Goal: Task Accomplishment & Management: Complete application form

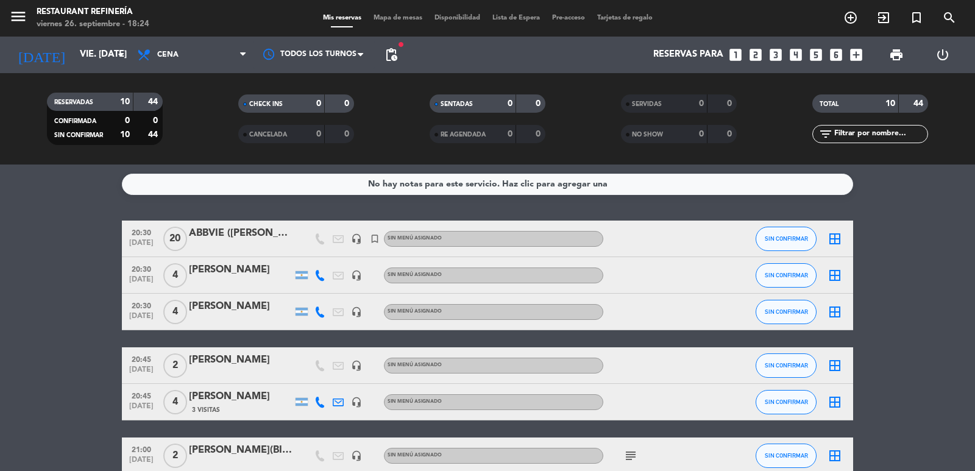
scroll to position [61, 0]
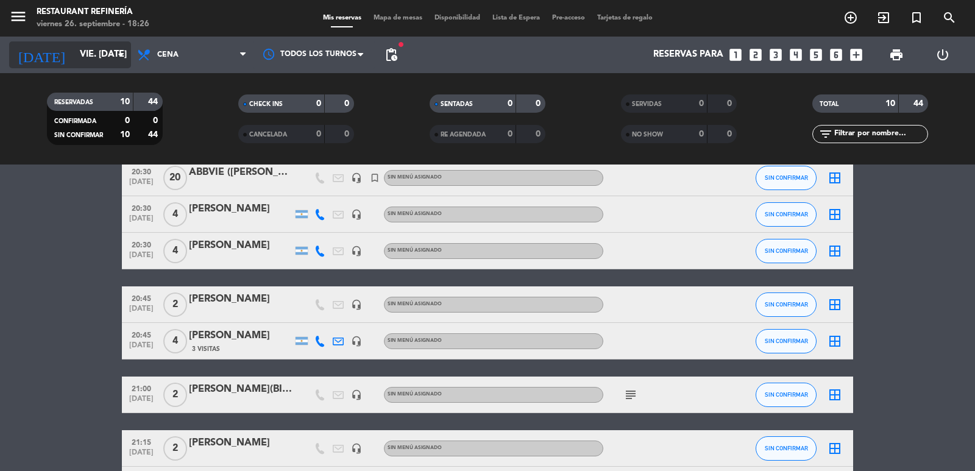
click at [88, 62] on input "vie. [DATE]" at bounding box center [133, 54] width 118 height 23
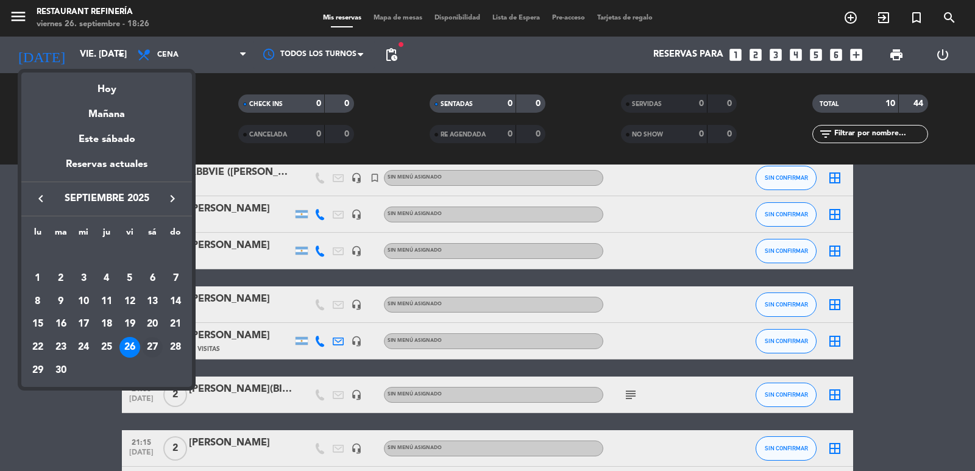
click at [154, 343] on div "27" at bounding box center [152, 347] width 21 height 21
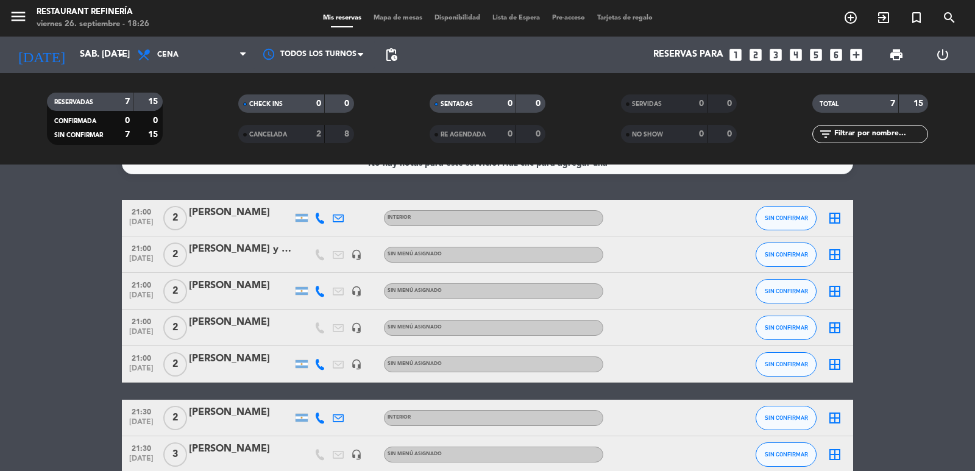
scroll to position [0, 0]
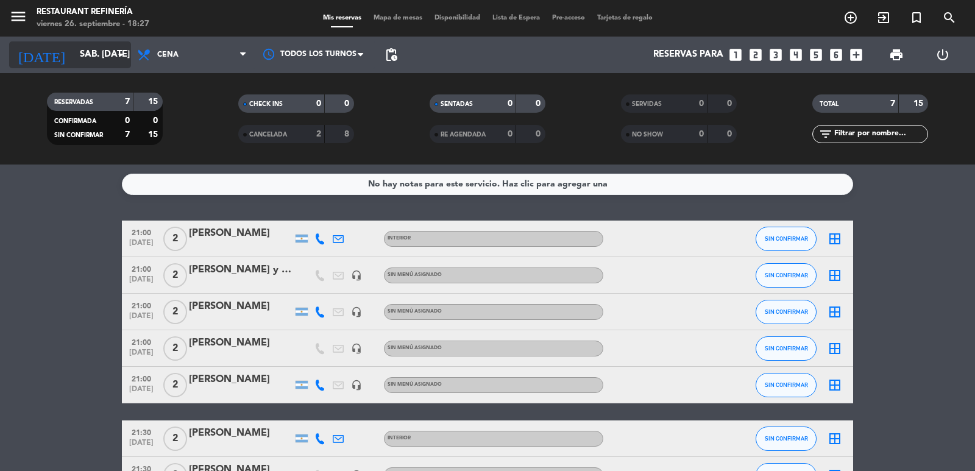
click at [74, 52] on input "sáb. 27 sep." at bounding box center [133, 54] width 118 height 23
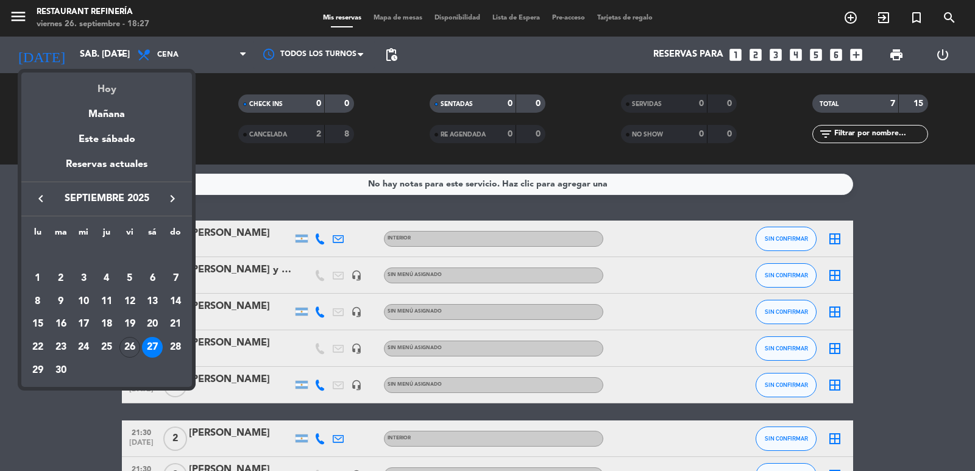
click at [115, 87] on div "Hoy" at bounding box center [106, 85] width 171 height 25
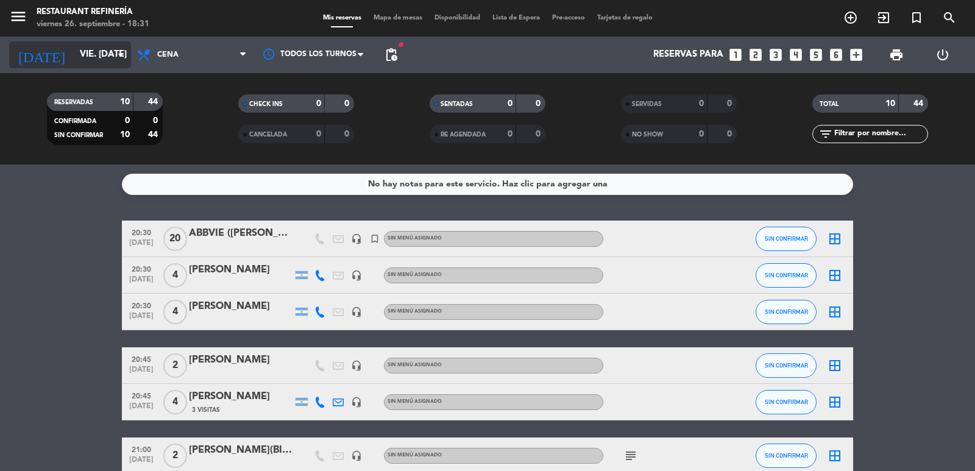
click at [81, 59] on input "vie. [DATE]" at bounding box center [133, 54] width 118 height 23
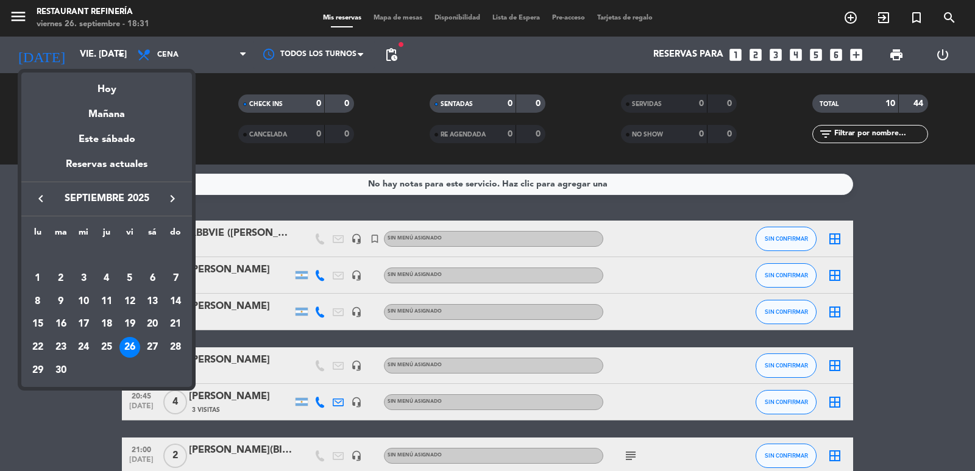
click at [171, 189] on div "keyboard_arrow_left septiembre 2025 keyboard_arrow_right" at bounding box center [106, 199] width 171 height 34
click at [172, 197] on icon "keyboard_arrow_right" at bounding box center [172, 198] width 15 height 15
click at [85, 347] on div "22" at bounding box center [83, 347] width 21 height 21
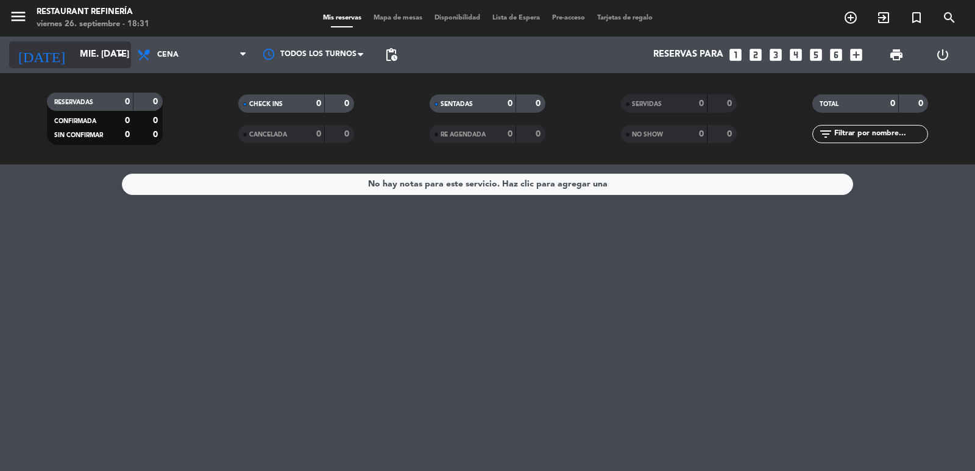
click at [85, 66] on input "mié. [DATE]" at bounding box center [133, 54] width 118 height 23
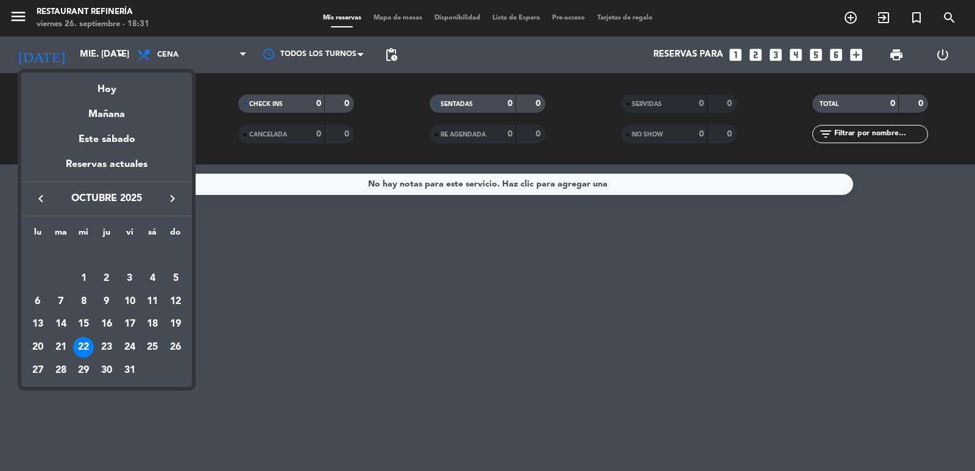
click at [104, 350] on div "23" at bounding box center [106, 347] width 21 height 21
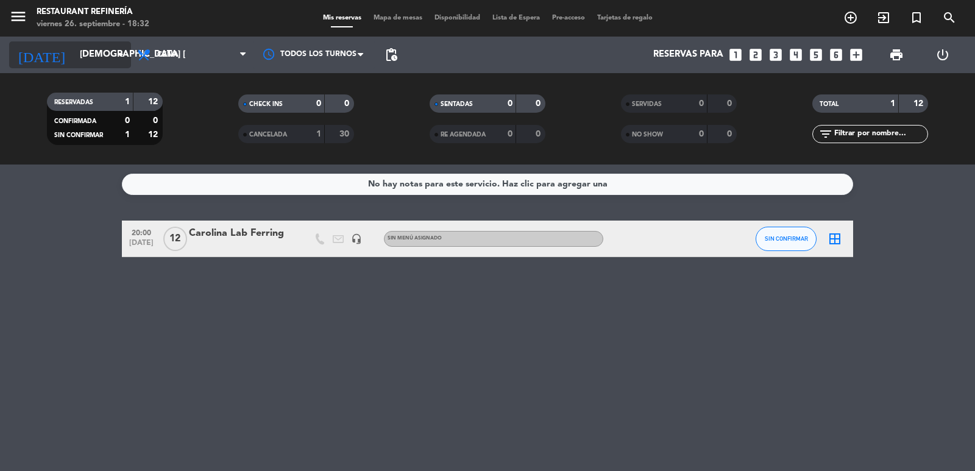
click at [88, 60] on input "jue. 23 oct." at bounding box center [133, 54] width 118 height 23
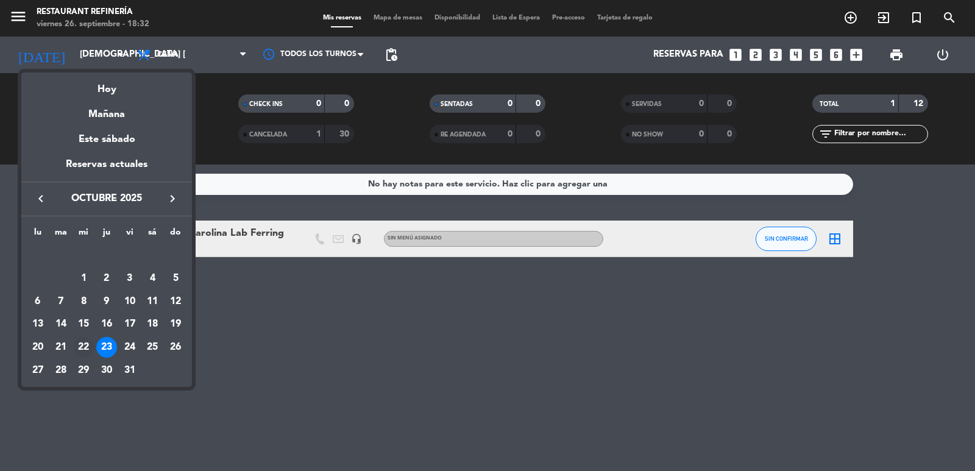
click at [89, 350] on div "22" at bounding box center [83, 347] width 21 height 21
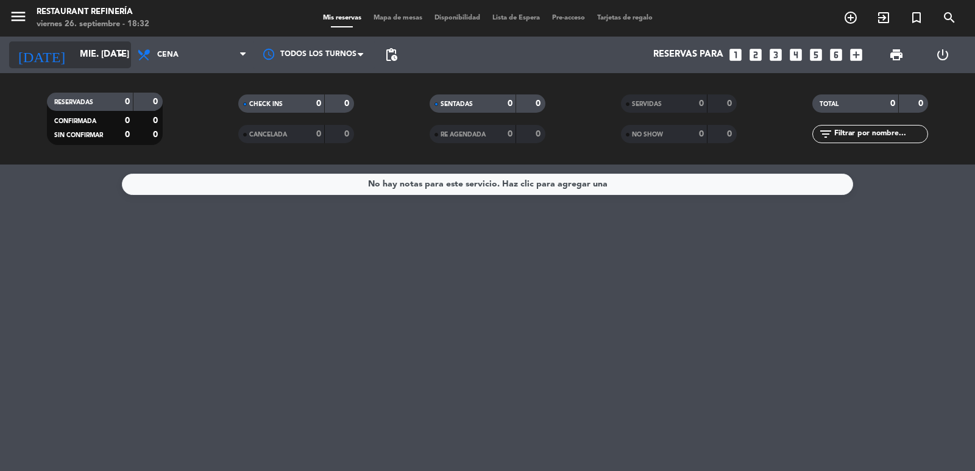
click at [90, 57] on input "mié. [DATE]" at bounding box center [133, 54] width 118 height 23
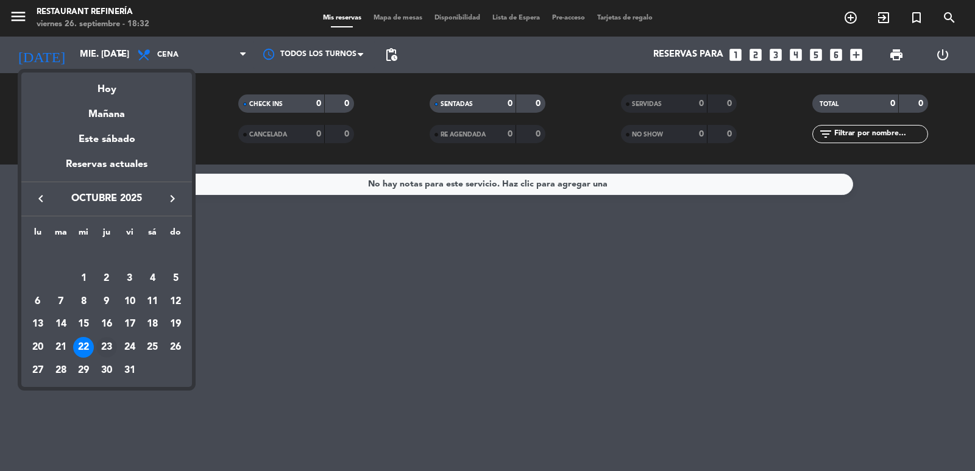
click at [104, 343] on div "23" at bounding box center [106, 347] width 21 height 21
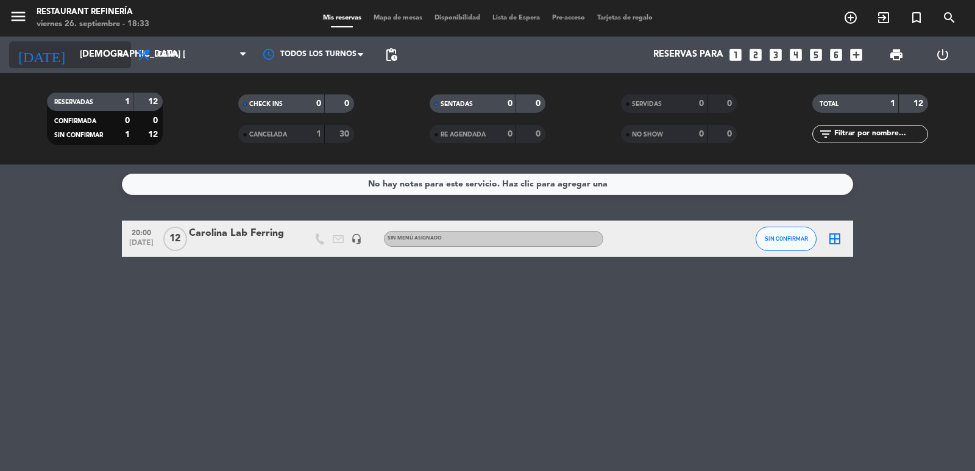
click at [76, 56] on input "jue. 23 oct." at bounding box center [133, 54] width 118 height 23
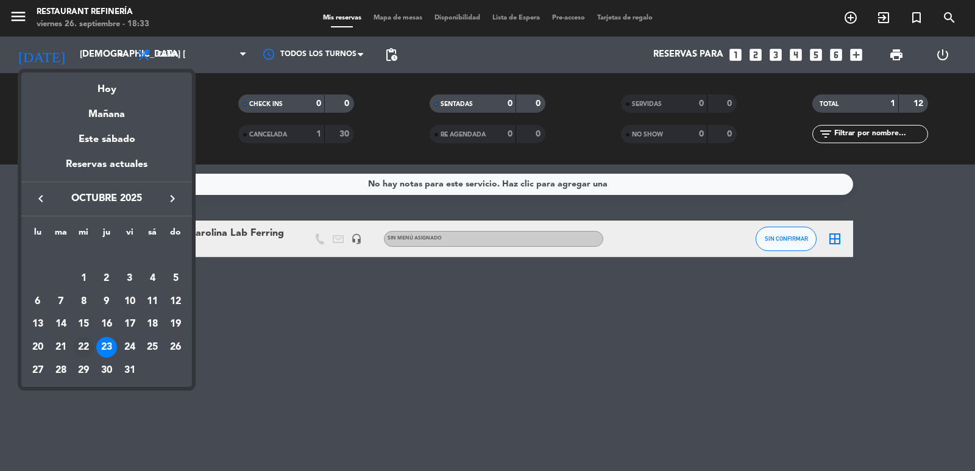
click at [85, 345] on div "22" at bounding box center [83, 347] width 21 height 21
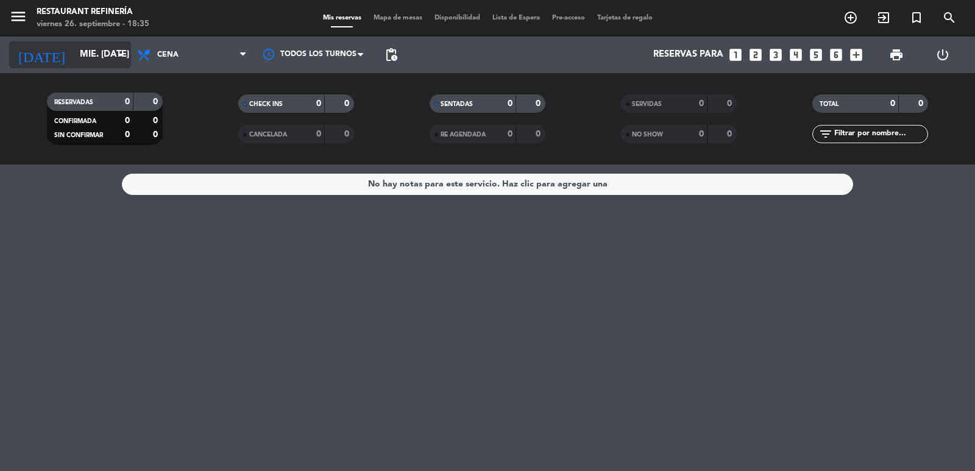
click at [94, 60] on input "mié. [DATE]" at bounding box center [133, 54] width 118 height 23
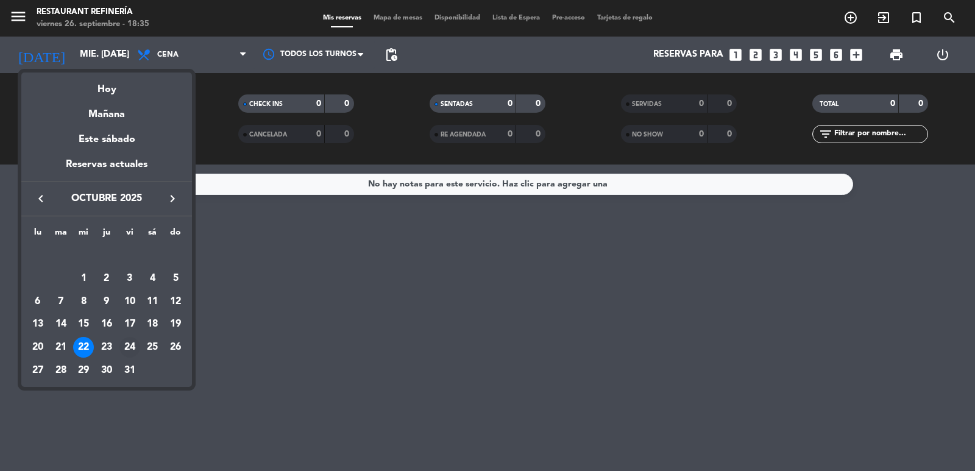
click at [134, 346] on div "24" at bounding box center [129, 347] width 21 height 21
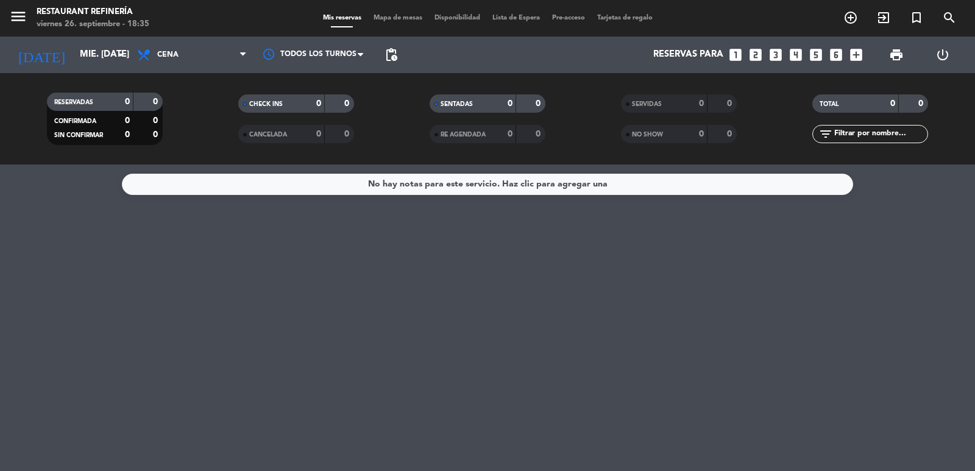
type input "vie. [DATE]"
click at [93, 54] on input "vie. [DATE]" at bounding box center [133, 54] width 118 height 23
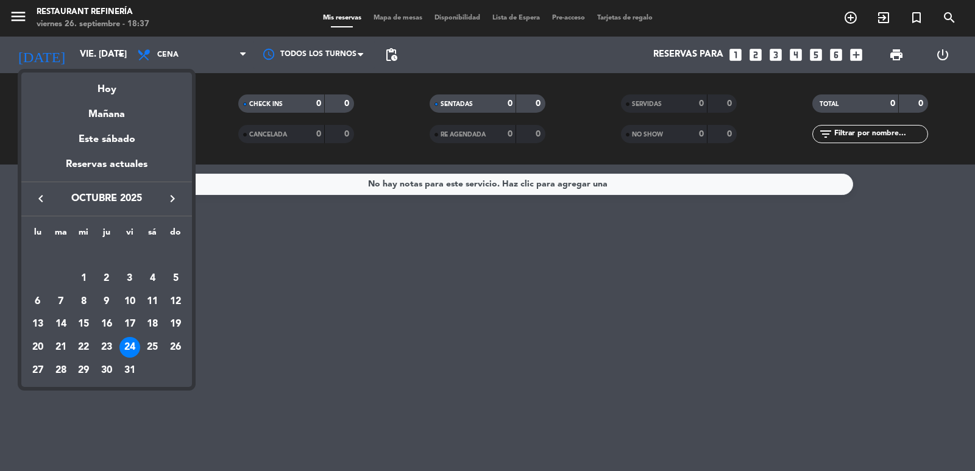
click at [917, 21] on div at bounding box center [487, 235] width 975 height 471
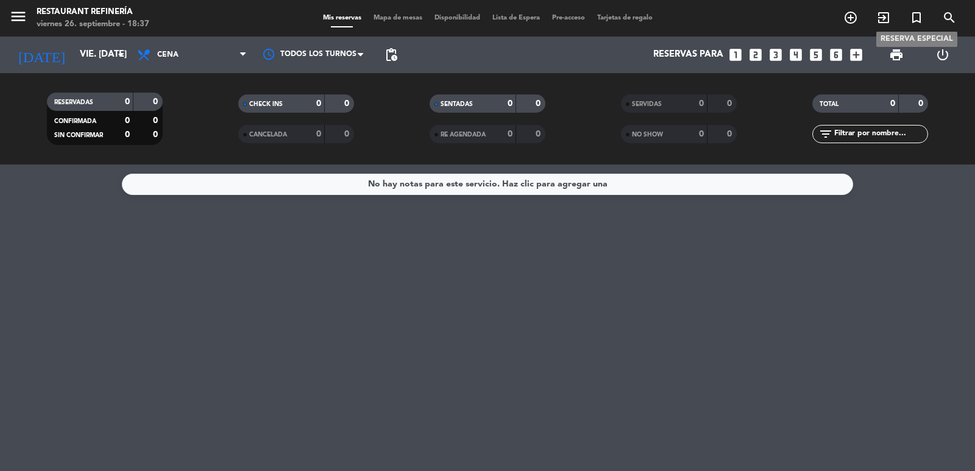
click at [917, 20] on icon "turned_in_not" at bounding box center [916, 17] width 15 height 15
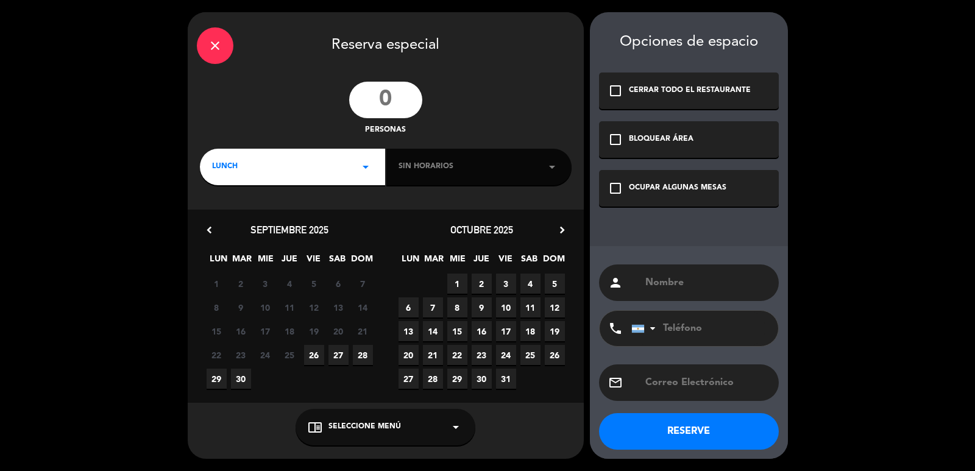
click at [411, 90] on input "number" at bounding box center [385, 100] width 73 height 37
type input "30"
click at [341, 166] on div "LUNCH arrow_drop_down" at bounding box center [292, 167] width 185 height 37
click at [233, 218] on div "Cena" at bounding box center [292, 218] width 161 height 12
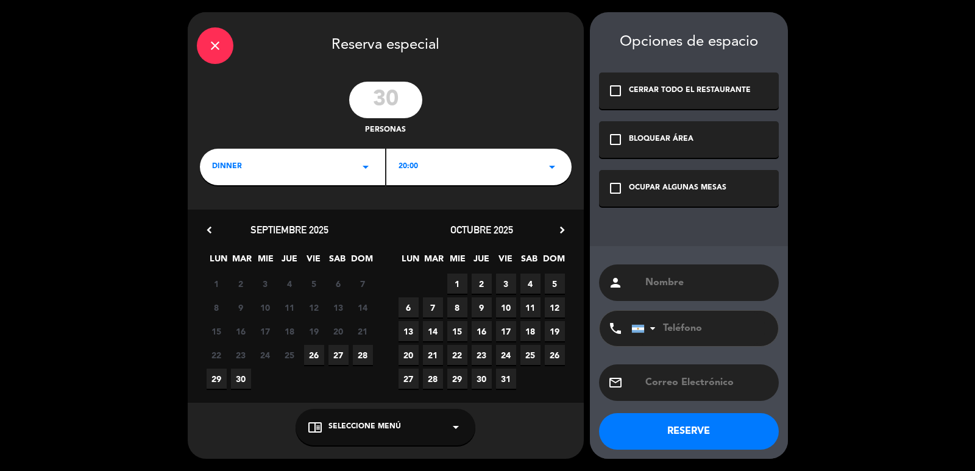
click at [454, 354] on span "22" at bounding box center [457, 355] width 20 height 20
click at [700, 144] on div "check_box_outline_blank BLOQUEAR ÁREA" at bounding box center [689, 139] width 180 height 37
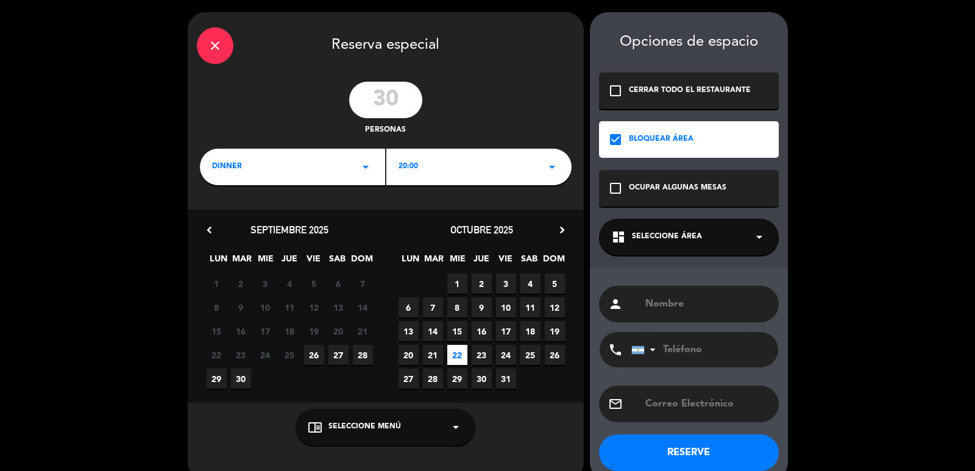
click at [713, 226] on div "dashboard Seleccione Área arrow_drop_down" at bounding box center [689, 237] width 180 height 37
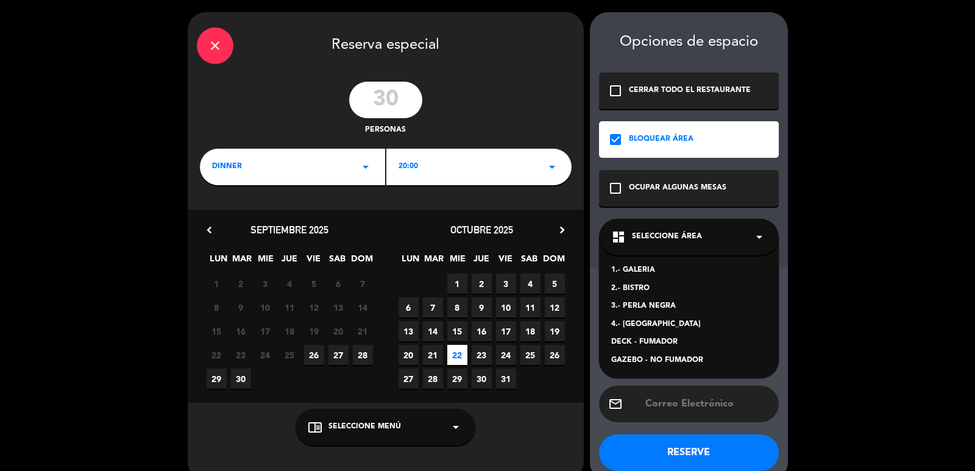
click at [634, 329] on div "4.- DARWIN" at bounding box center [688, 325] width 155 height 12
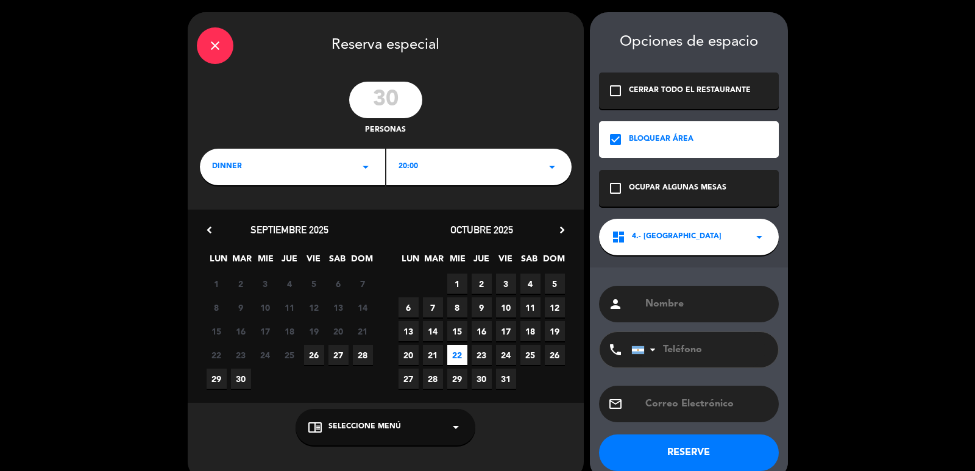
click at [667, 308] on input "text" at bounding box center [707, 304] width 126 height 17
type input "GADOR ([PERSON_NAME])"
click at [663, 452] on button "RESERVE" at bounding box center [689, 453] width 180 height 37
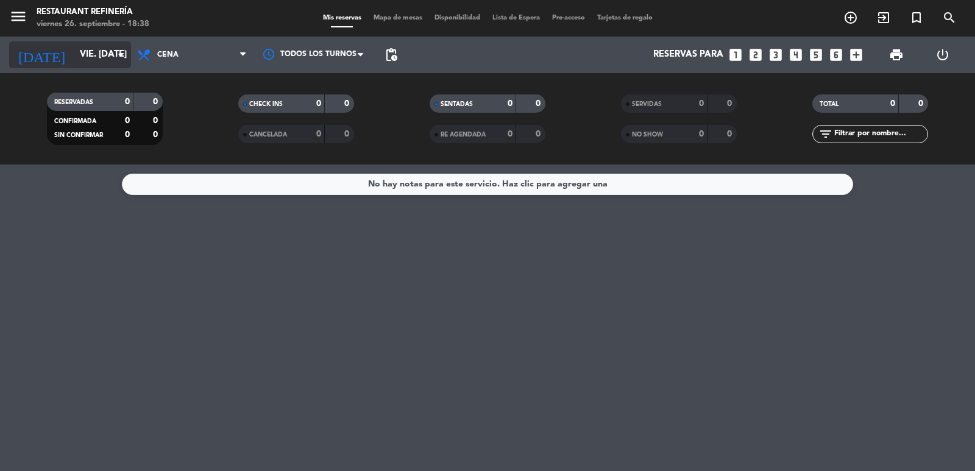
click at [97, 65] on input "vie. [DATE]" at bounding box center [133, 54] width 118 height 23
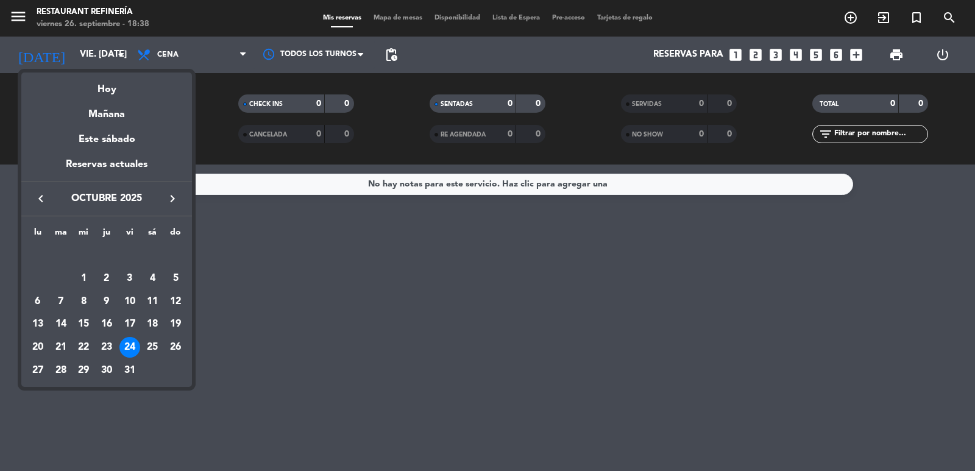
click at [87, 351] on div "22" at bounding box center [83, 347] width 21 height 21
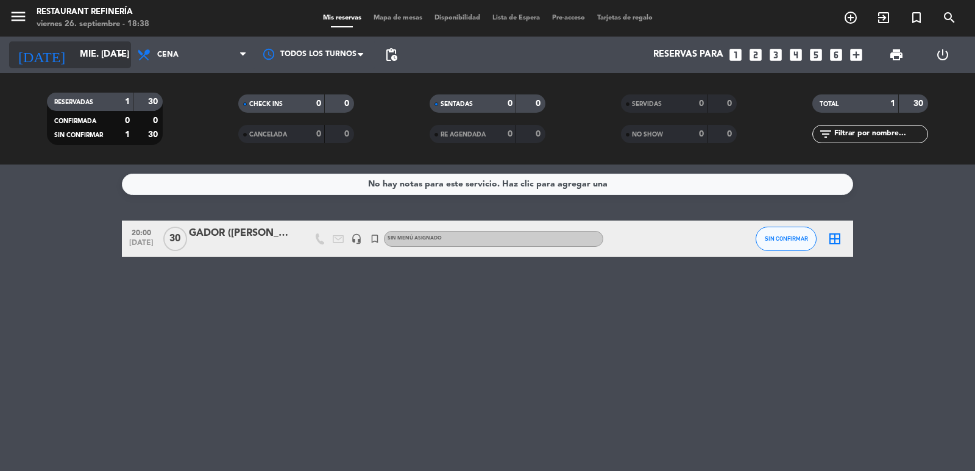
click at [58, 43] on div "today mié. 22 oct. arrow_drop_down" at bounding box center [70, 54] width 122 height 27
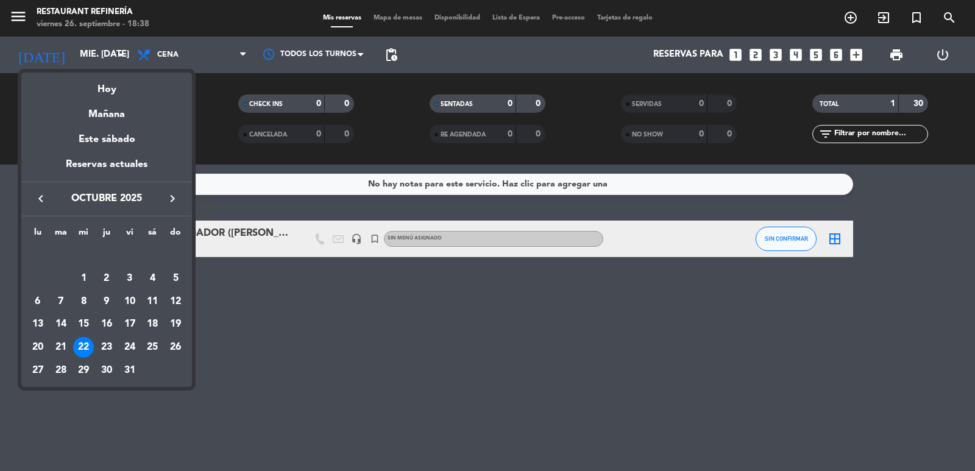
click at [124, 348] on div "24" at bounding box center [129, 347] width 21 height 21
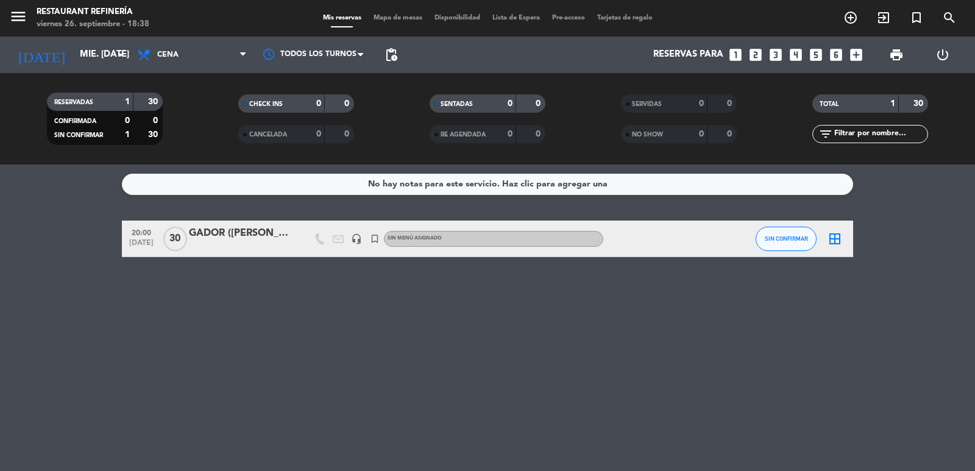
type input "vie. [DATE]"
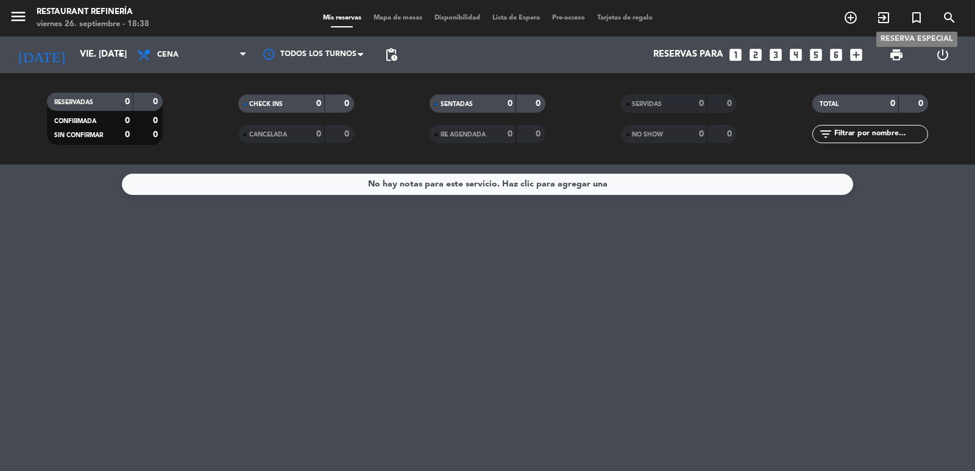
click at [921, 20] on icon "turned_in_not" at bounding box center [916, 17] width 15 height 15
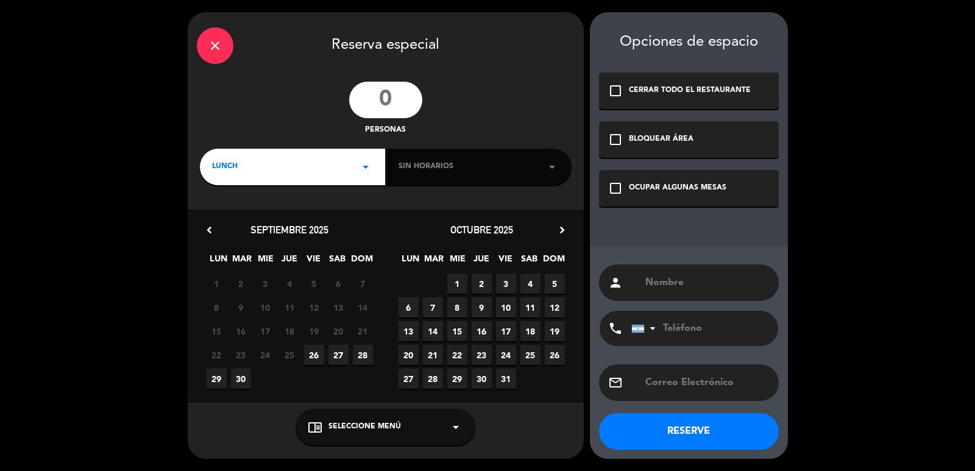
click at [403, 96] on input "number" at bounding box center [385, 100] width 73 height 37
type input "25"
click at [245, 159] on div "LUNCH arrow_drop_down" at bounding box center [292, 167] width 185 height 37
click at [227, 215] on div "Cena" at bounding box center [292, 218] width 161 height 12
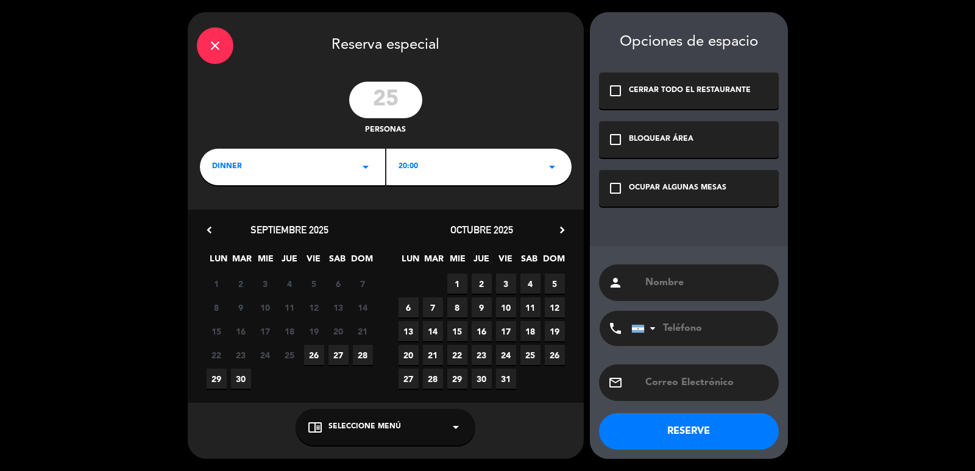
click at [488, 182] on div "20:00 arrow_drop_down" at bounding box center [478, 167] width 185 height 37
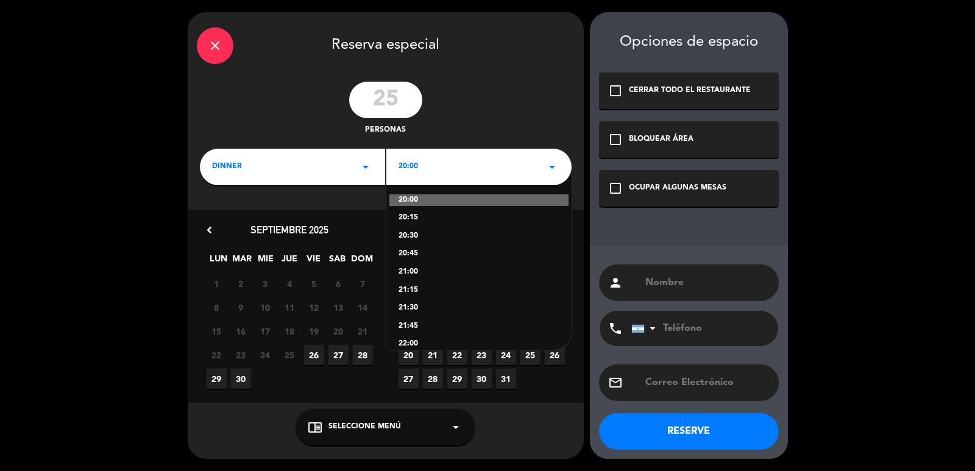
click at [412, 241] on div "20:30" at bounding box center [479, 236] width 161 height 12
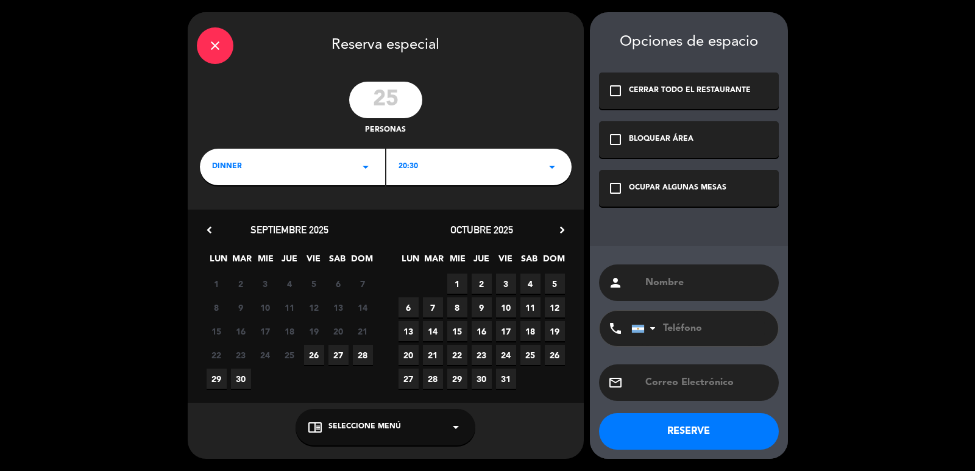
click at [509, 351] on span "24" at bounding box center [506, 355] width 20 height 20
click at [675, 145] on div "check_box_outline_blank BLOQUEAR ÁREA" at bounding box center [689, 139] width 180 height 37
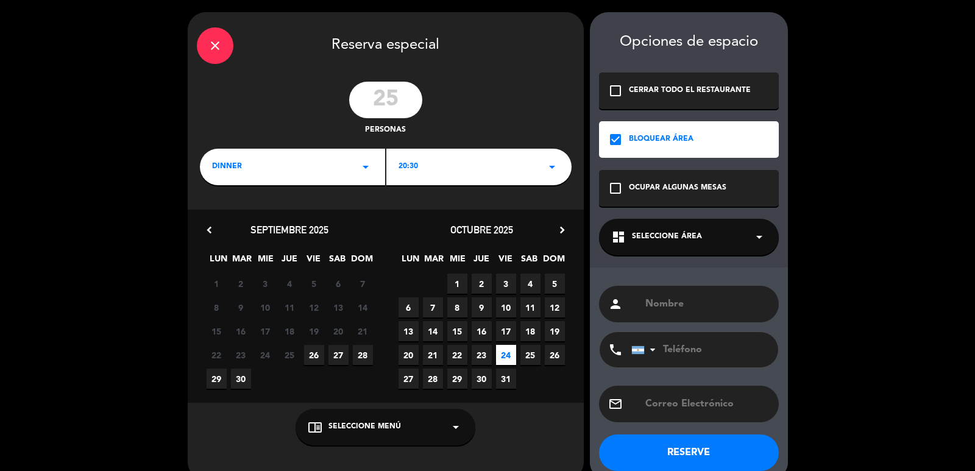
click at [648, 242] on span "Seleccione Área" at bounding box center [667, 237] width 70 height 12
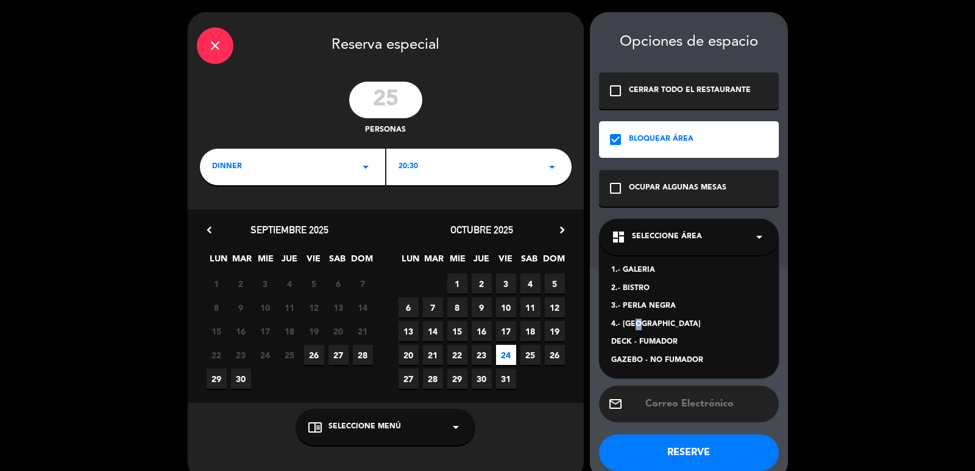
click at [636, 322] on div "4.- DARWIN" at bounding box center [688, 325] width 155 height 12
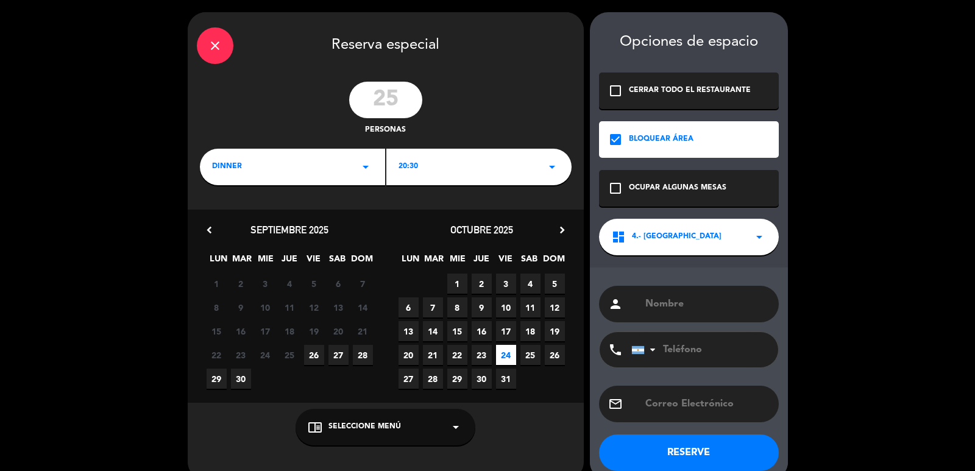
click at [673, 308] on input "text" at bounding box center [707, 304] width 126 height 17
type input "GADOR ([PERSON_NAME])"
click at [669, 449] on button "RESERVE" at bounding box center [689, 453] width 180 height 37
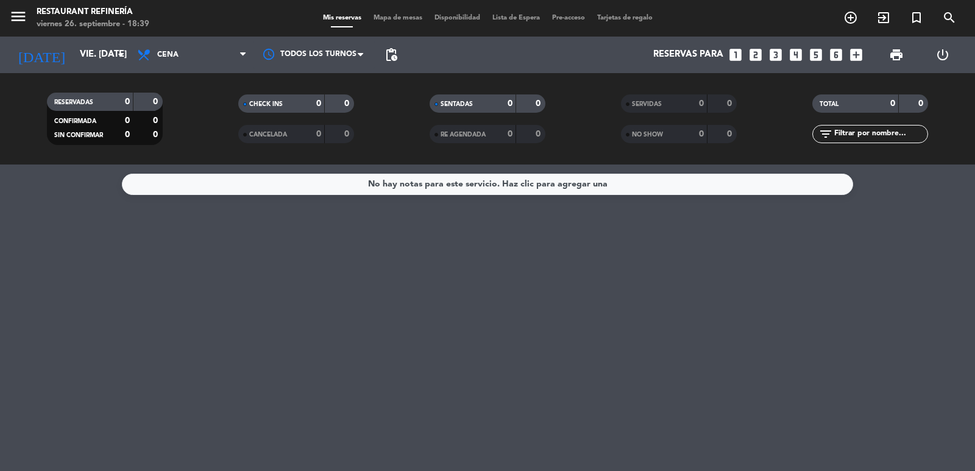
click at [93, 69] on div "today vie. 24 oct. arrow_drop_down" at bounding box center [70, 55] width 122 height 37
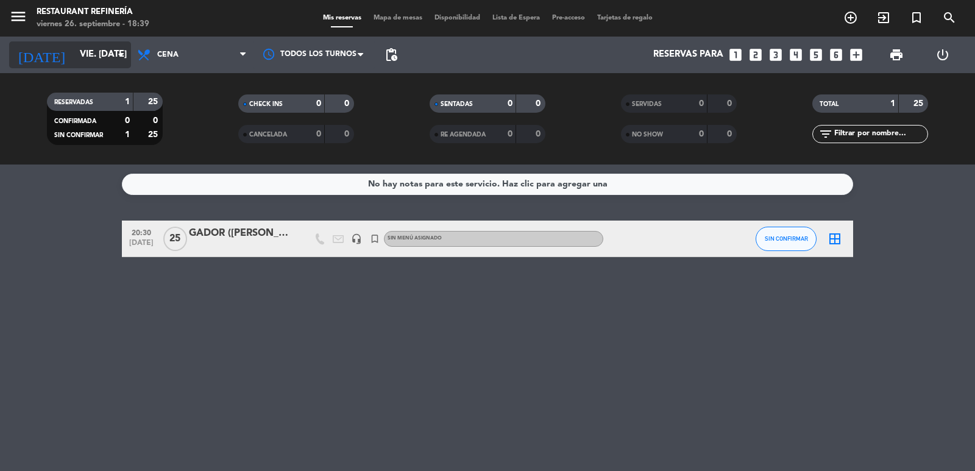
click at [74, 55] on input "vie. [DATE]" at bounding box center [133, 54] width 118 height 23
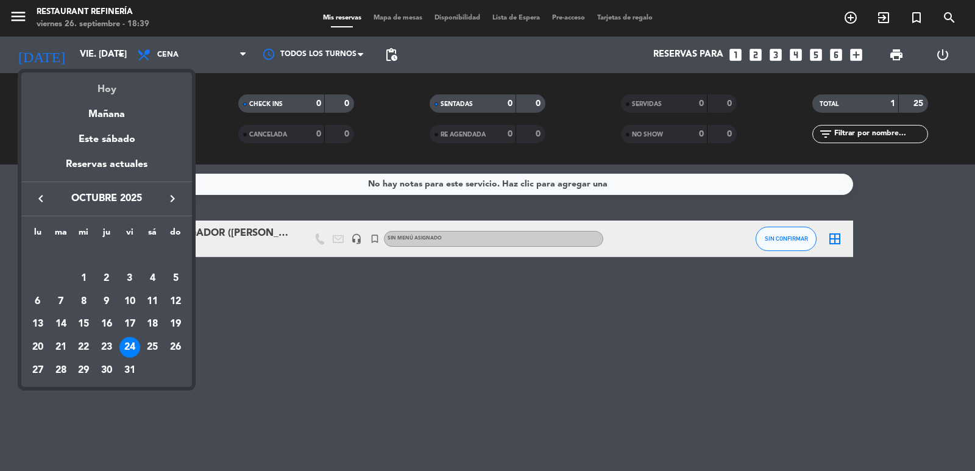
click at [105, 88] on div "Hoy" at bounding box center [106, 85] width 171 height 25
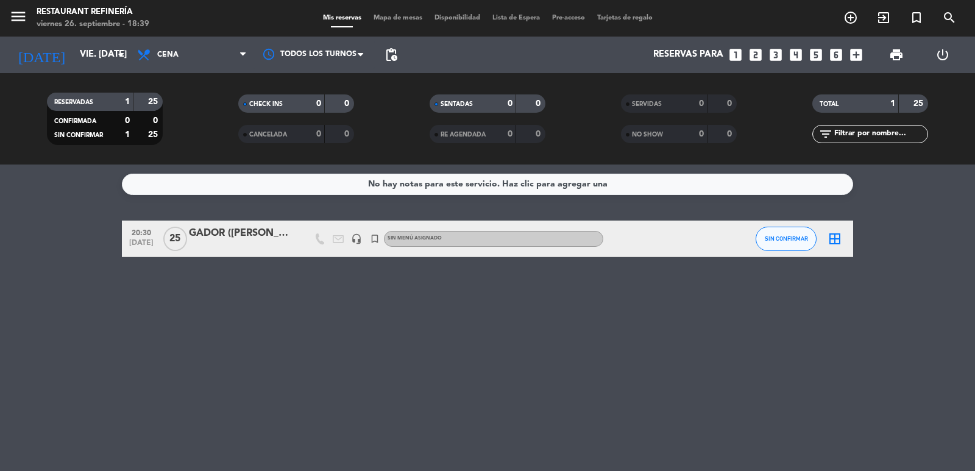
type input "vie. [DATE]"
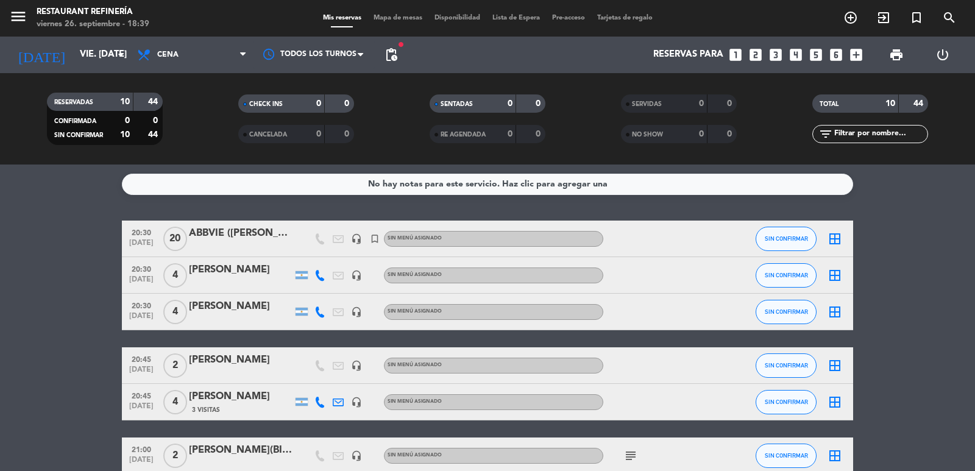
click at [836, 49] on icon "looks_6" at bounding box center [836, 55] width 16 height 16
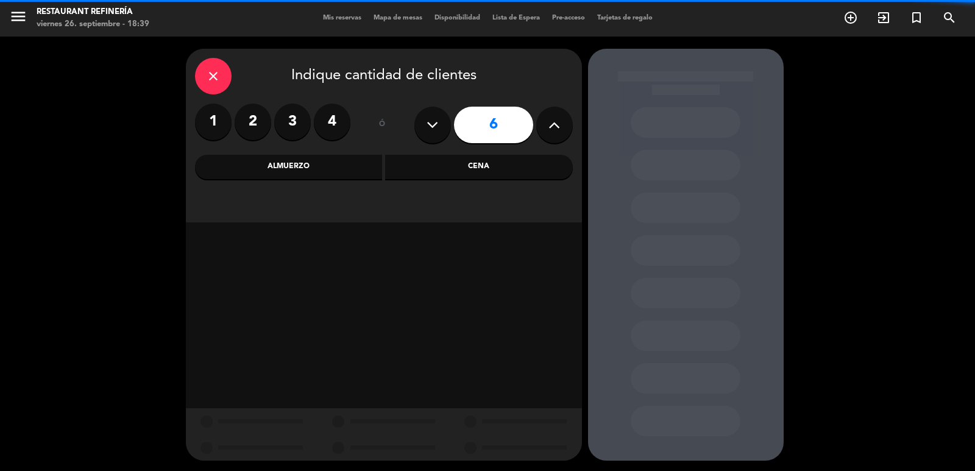
click at [522, 161] on div "Cena" at bounding box center [479, 167] width 188 height 24
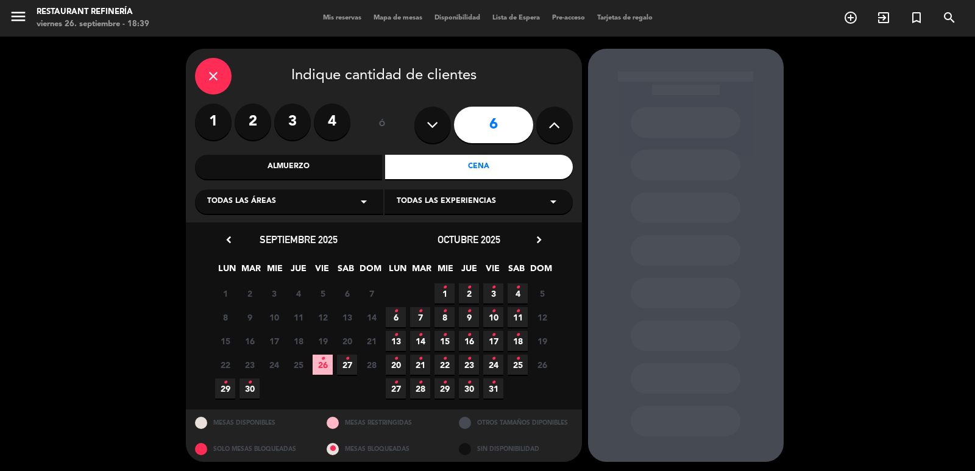
click at [323, 364] on icon "•" at bounding box center [323, 359] width 4 height 20
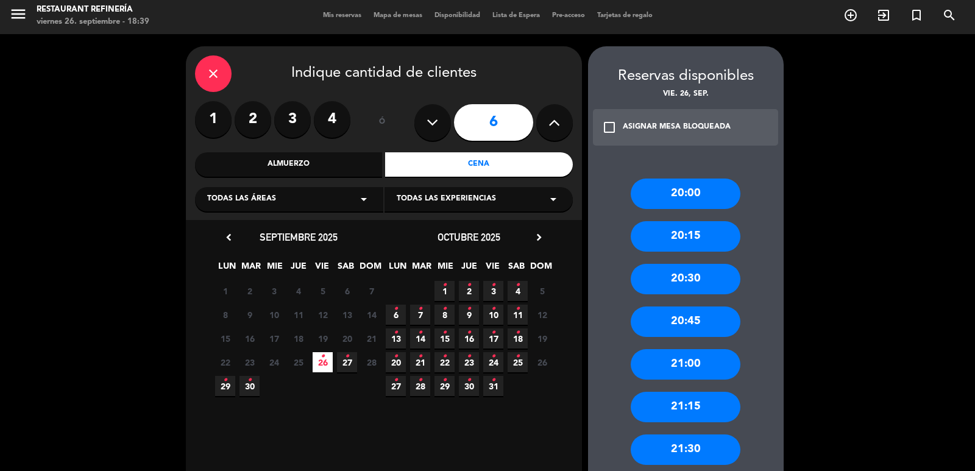
click at [710, 357] on div "21:00" at bounding box center [686, 364] width 110 height 30
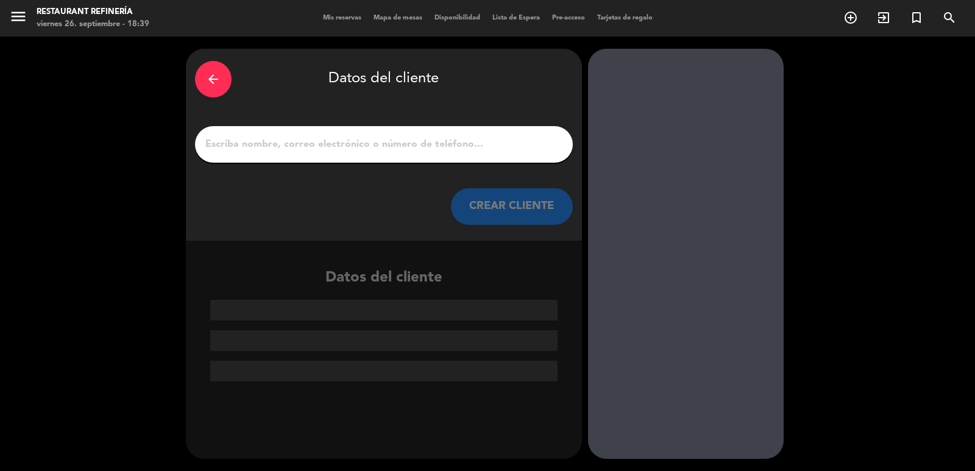
click at [444, 146] on input "1" at bounding box center [384, 144] width 360 height 17
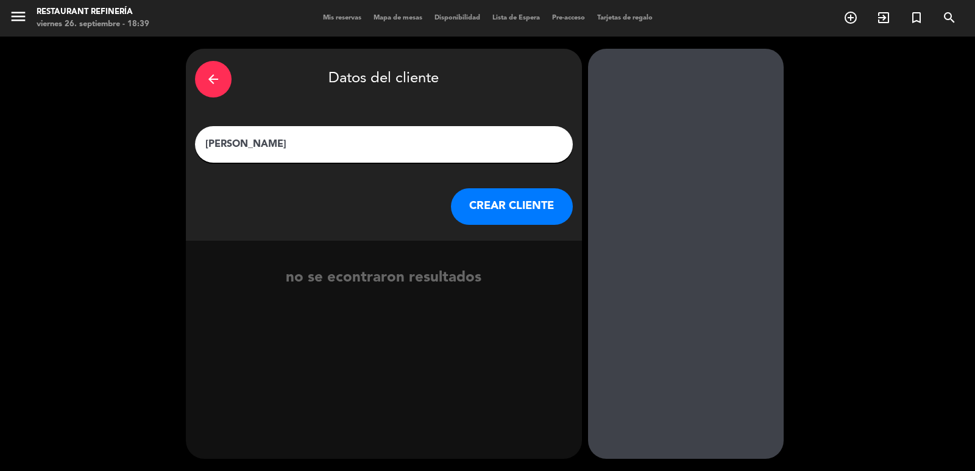
type input "[PERSON_NAME]"
click at [489, 207] on button "CREAR CLIENTE" at bounding box center [512, 206] width 122 height 37
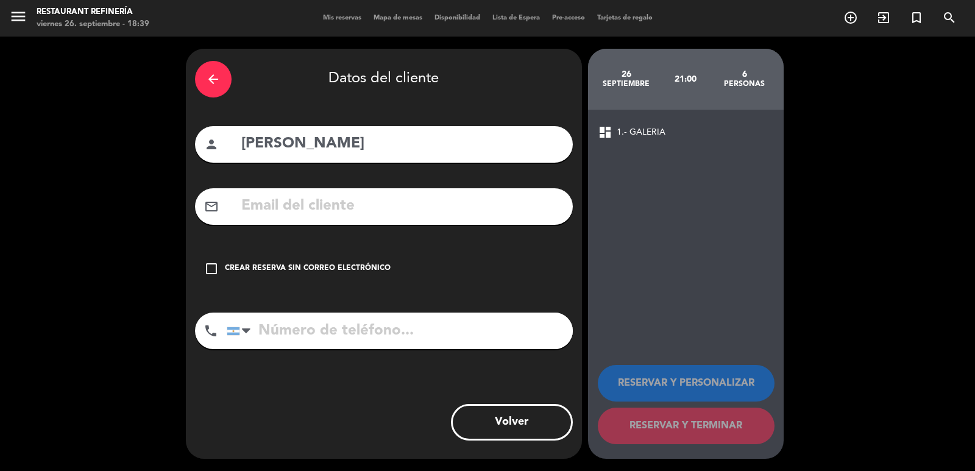
click at [352, 277] on div "check_box_outline_blank Crear reserva sin correo electrónico" at bounding box center [384, 269] width 378 height 37
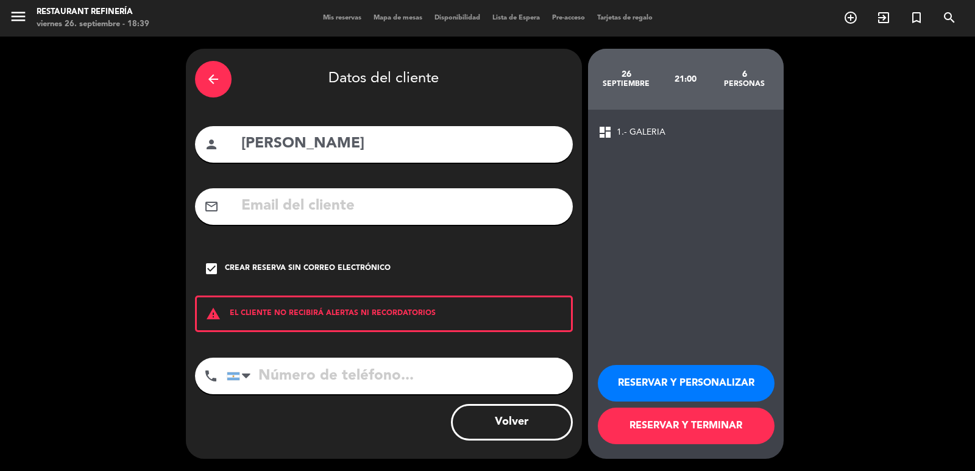
click at [679, 416] on button "RESERVAR Y TERMINAR" at bounding box center [686, 426] width 177 height 37
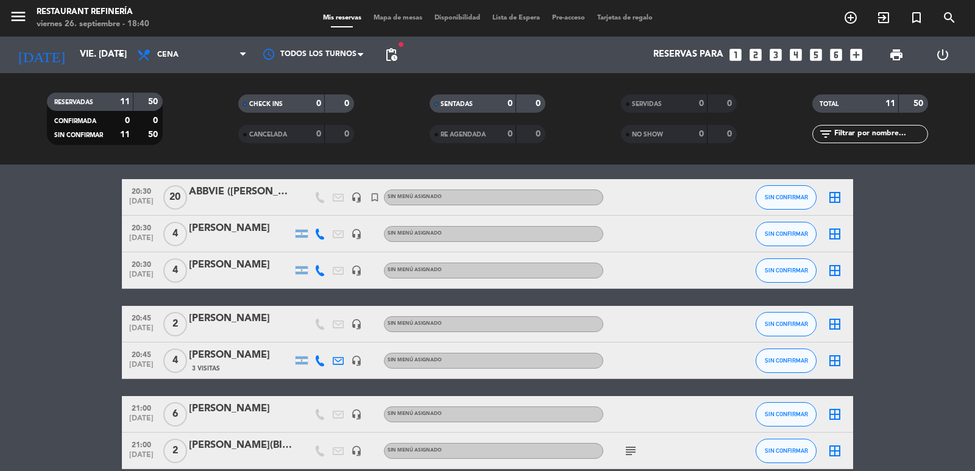
scroll to position [61, 0]
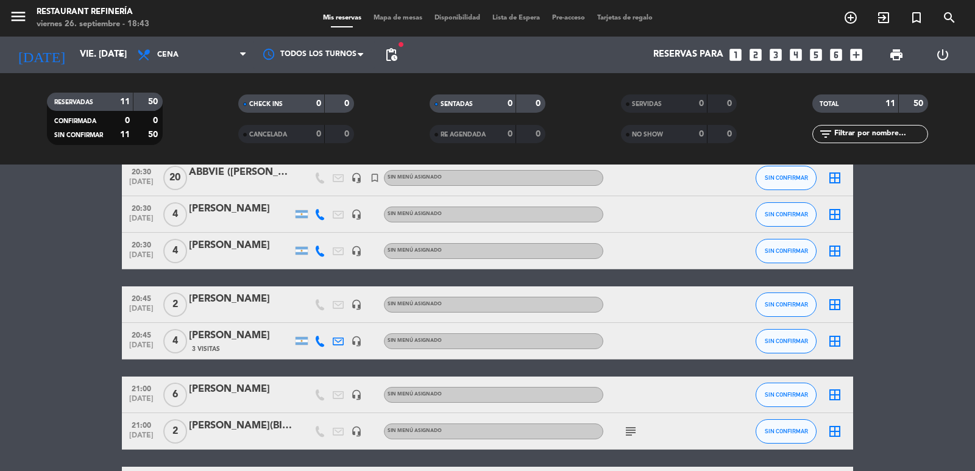
click at [632, 432] on icon "subject" at bounding box center [631, 431] width 15 height 15
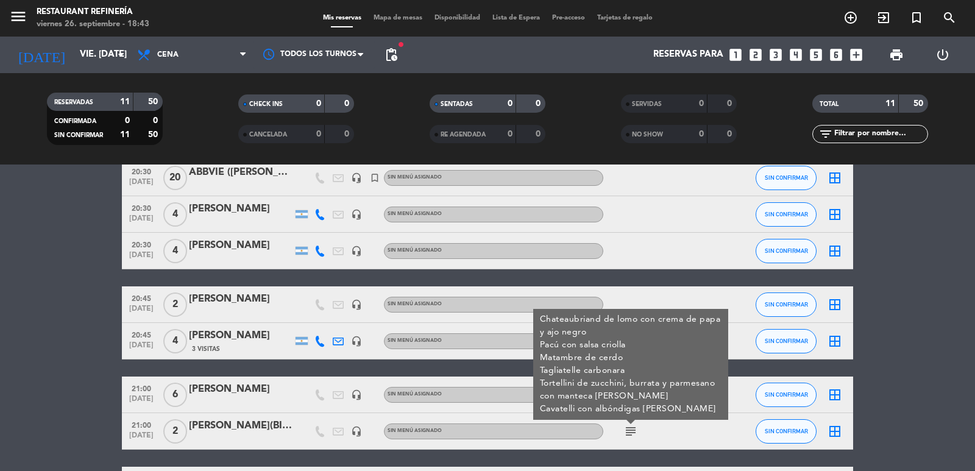
click at [632, 432] on icon "subject" at bounding box center [631, 431] width 15 height 15
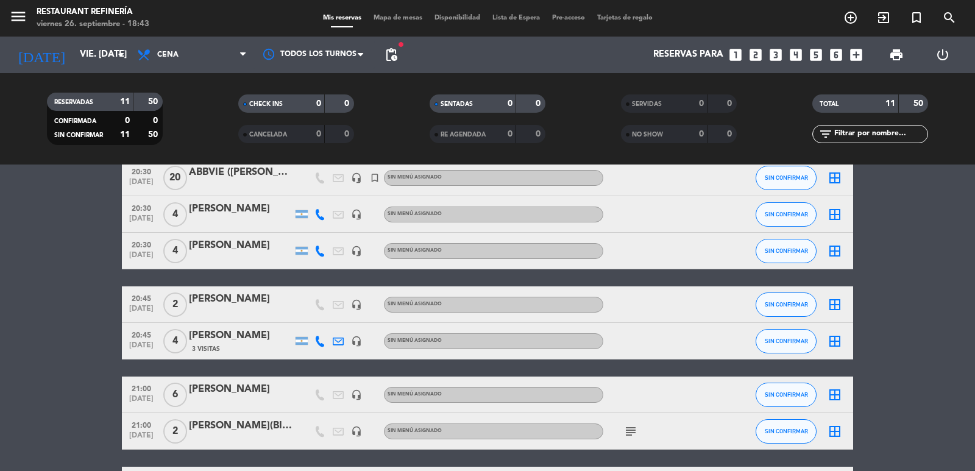
click at [278, 426] on div "[PERSON_NAME](BIG BOX)" at bounding box center [241, 426] width 104 height 16
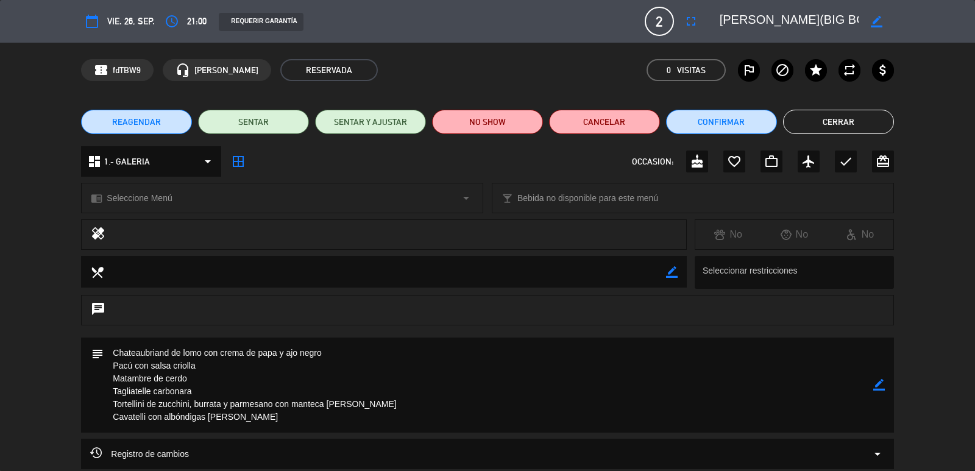
click at [824, 123] on button "Cerrar" at bounding box center [838, 122] width 111 height 24
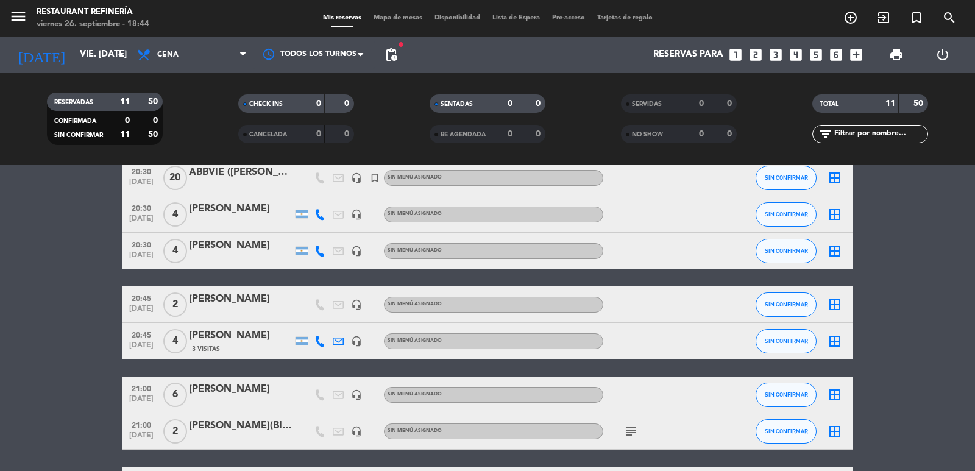
drag, startPoint x: 572, startPoint y: 343, endPoint x: 53, endPoint y: 282, distance: 522.2
drag, startPoint x: 53, startPoint y: 282, endPoint x: 25, endPoint y: 377, distance: 98.6
click at [25, 377] on bookings-row "20:30 [DATE] ABBVIE ([PERSON_NAME]) headset_mic turned_in_not Sin menú asignado…" at bounding box center [487, 404] width 975 height 488
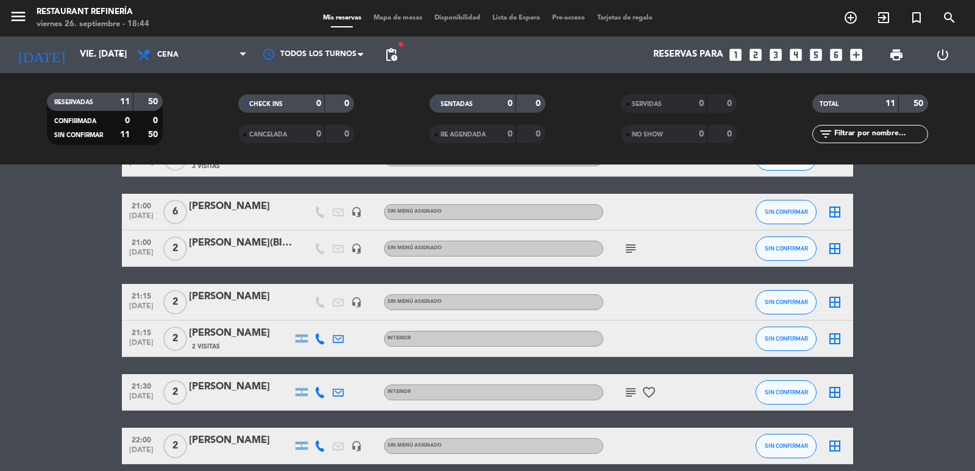
scroll to position [298, 0]
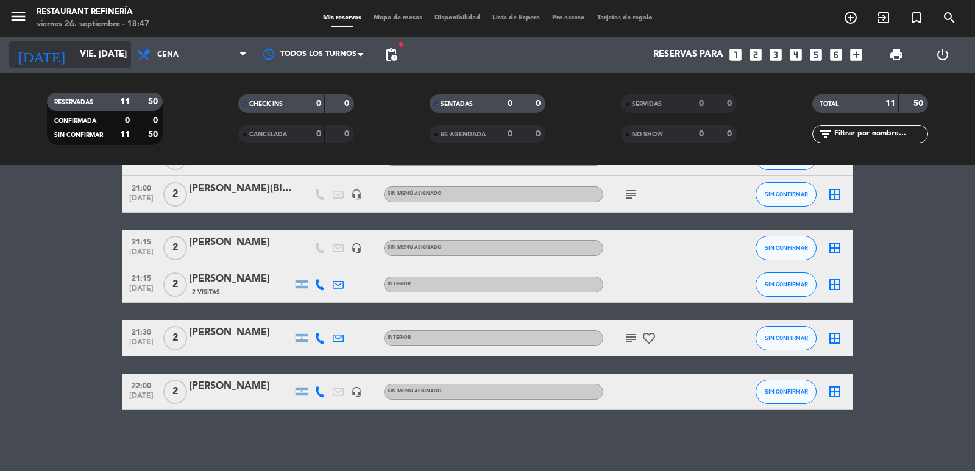
click at [81, 55] on input "vie. [DATE]" at bounding box center [133, 54] width 118 height 23
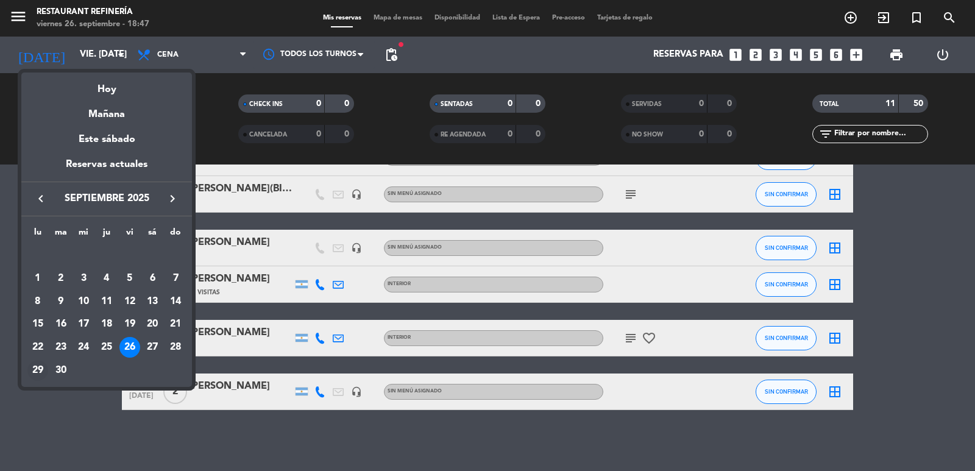
click at [42, 377] on div "29" at bounding box center [37, 370] width 21 height 21
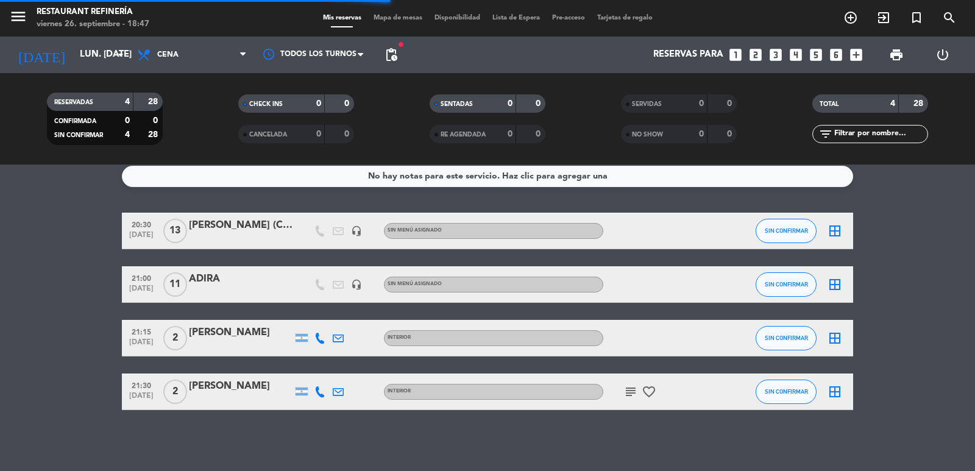
scroll to position [8, 0]
click at [76, 36] on div "menu Restaurant Refinería viernes 26. septiembre - 18:51 Mis reservas Mapa de m…" at bounding box center [487, 18] width 975 height 37
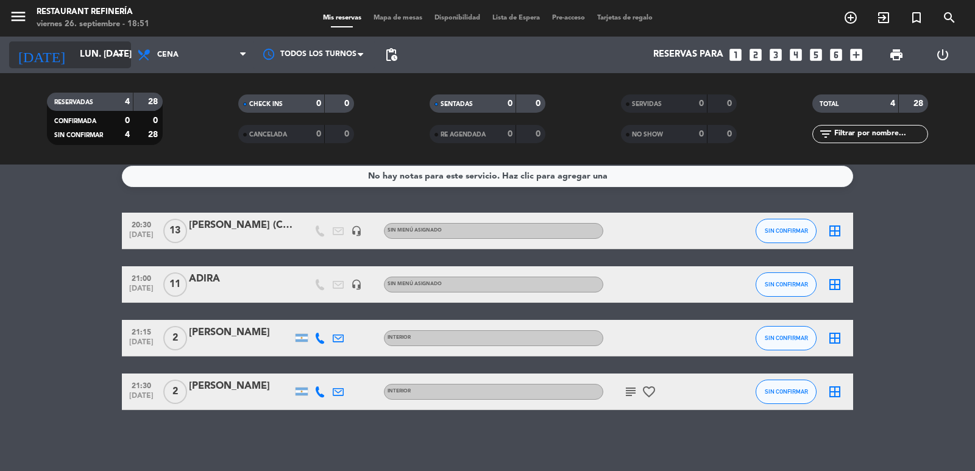
click at [80, 48] on input "lun. [DATE]" at bounding box center [133, 54] width 118 height 23
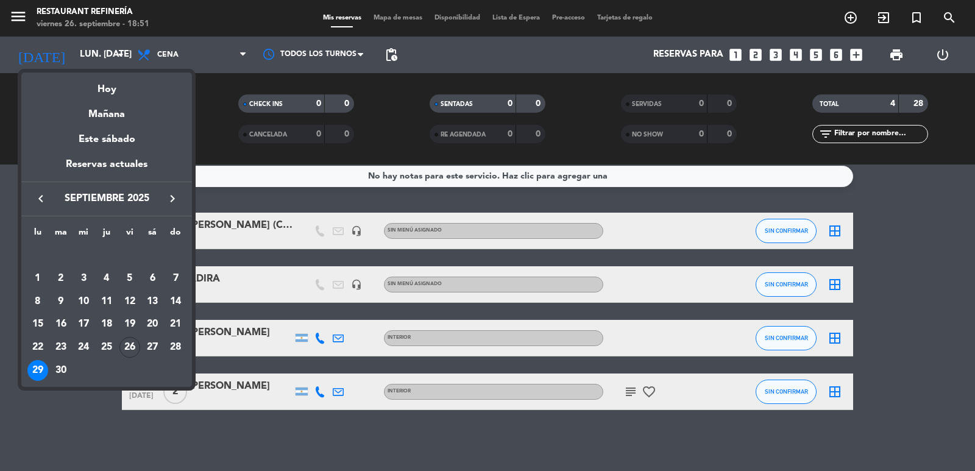
click at [181, 198] on button "keyboard_arrow_right" at bounding box center [173, 199] width 22 height 16
click at [115, 319] on div "16" at bounding box center [106, 324] width 21 height 21
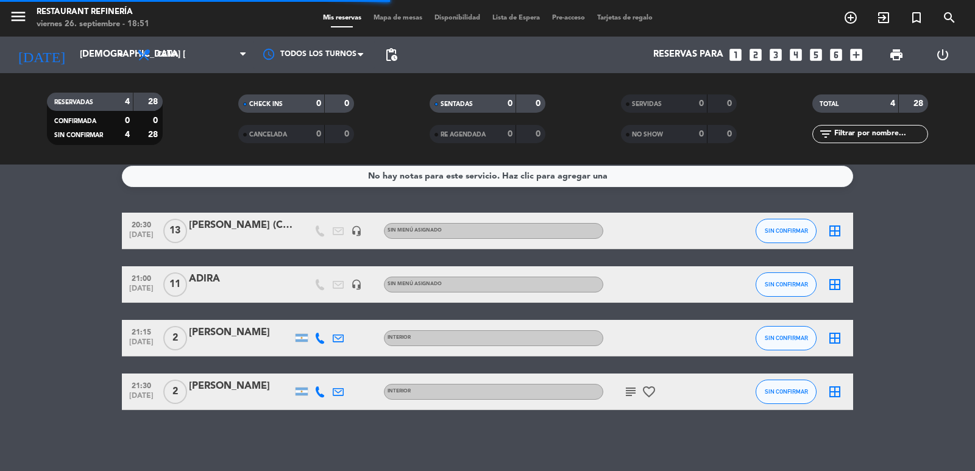
scroll to position [0, 0]
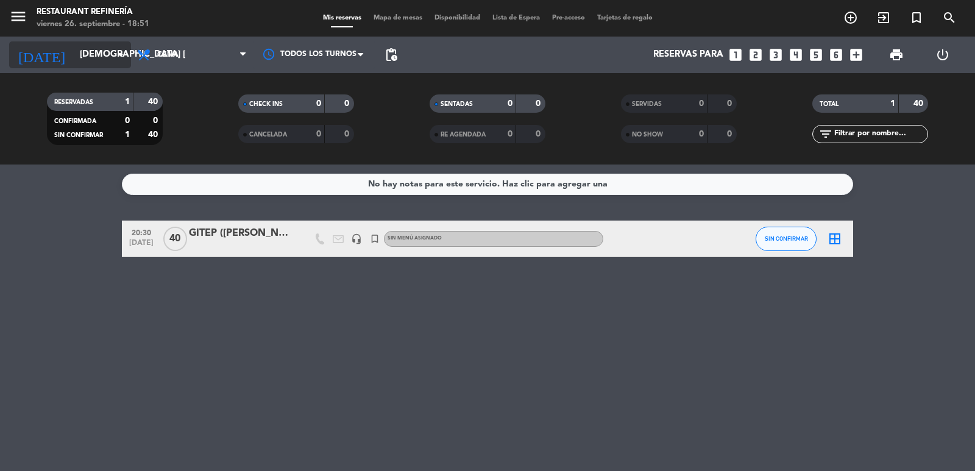
click at [87, 46] on input "[DEMOGRAPHIC_DATA] [DATE]" at bounding box center [133, 54] width 118 height 23
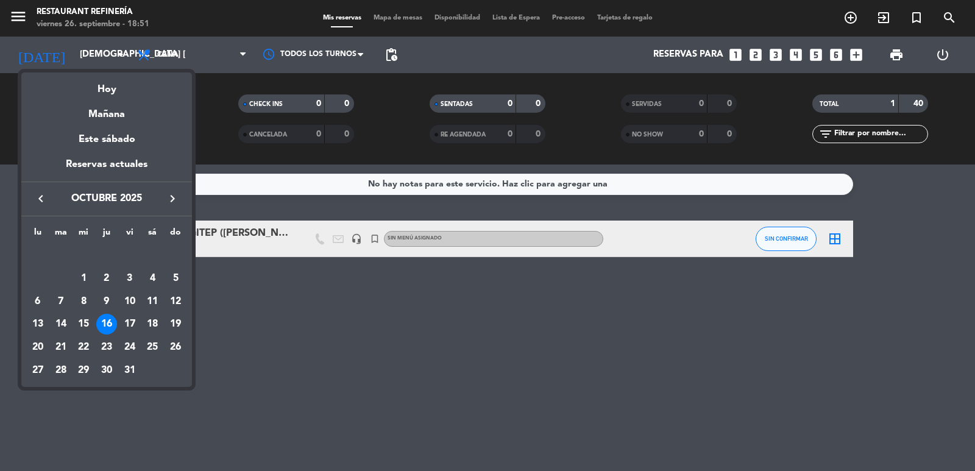
click at [79, 346] on div "22" at bounding box center [83, 347] width 21 height 21
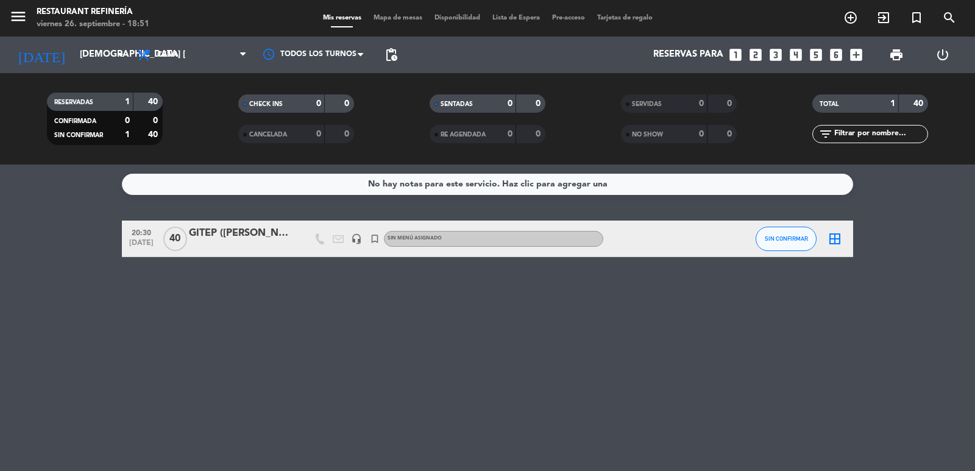
type input "mié. [DATE]"
